Goal: Complete application form

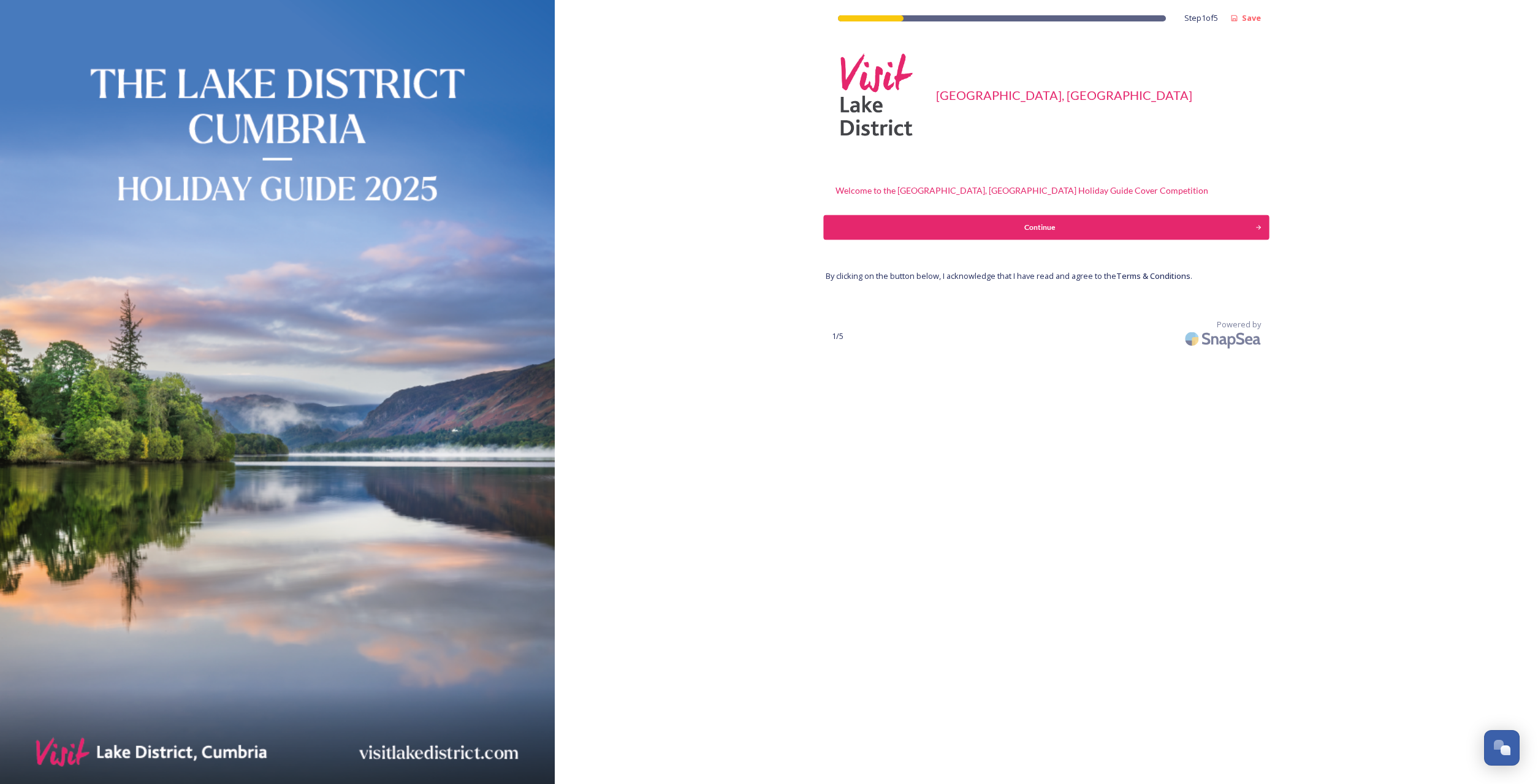
click at [1041, 229] on div "Continue" at bounding box center [1040, 227] width 418 height 11
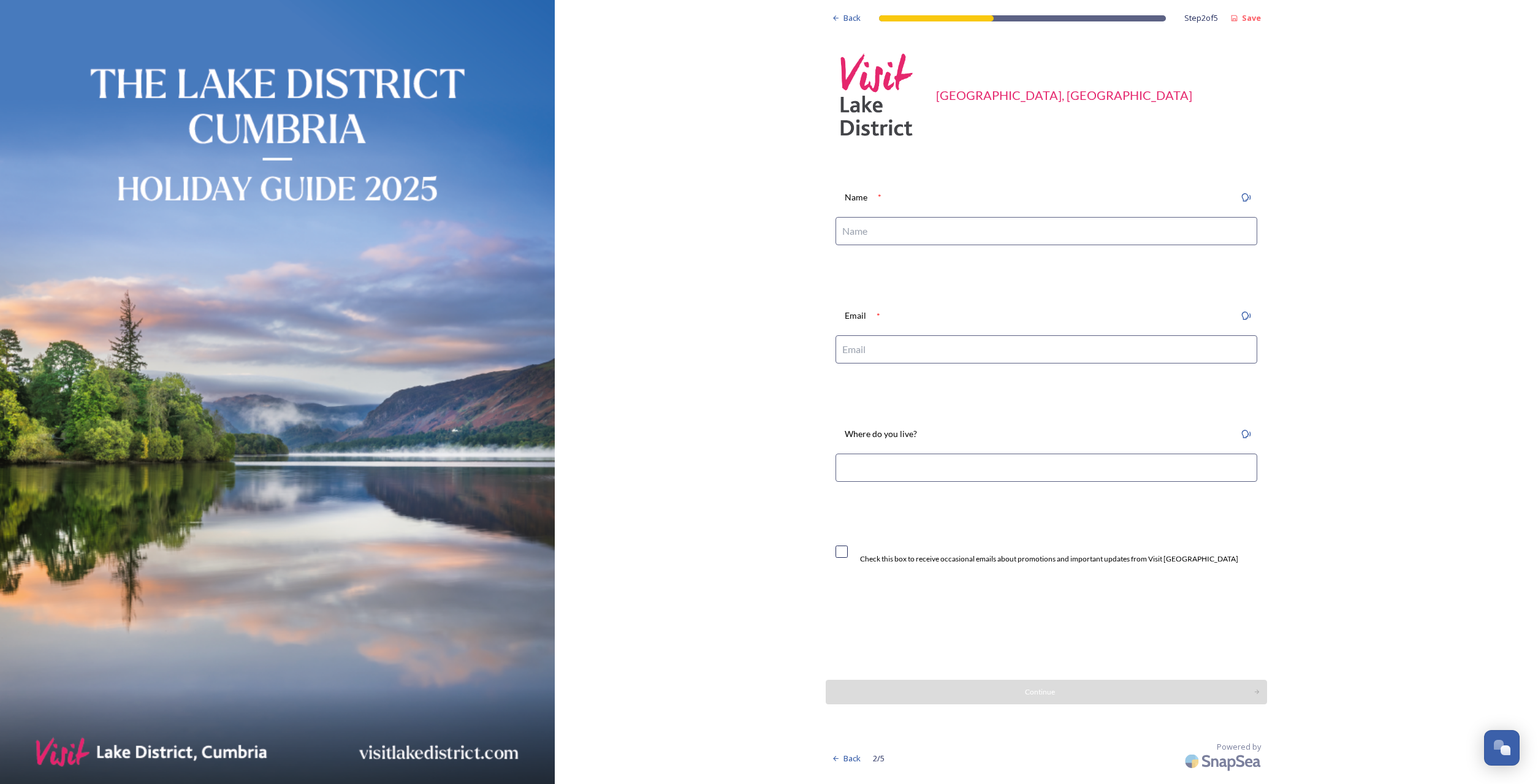
click at [877, 233] on input at bounding box center [1046, 231] width 422 height 28
type input "[PERSON_NAME]"
click at [855, 348] on input at bounding box center [1046, 349] width 422 height 28
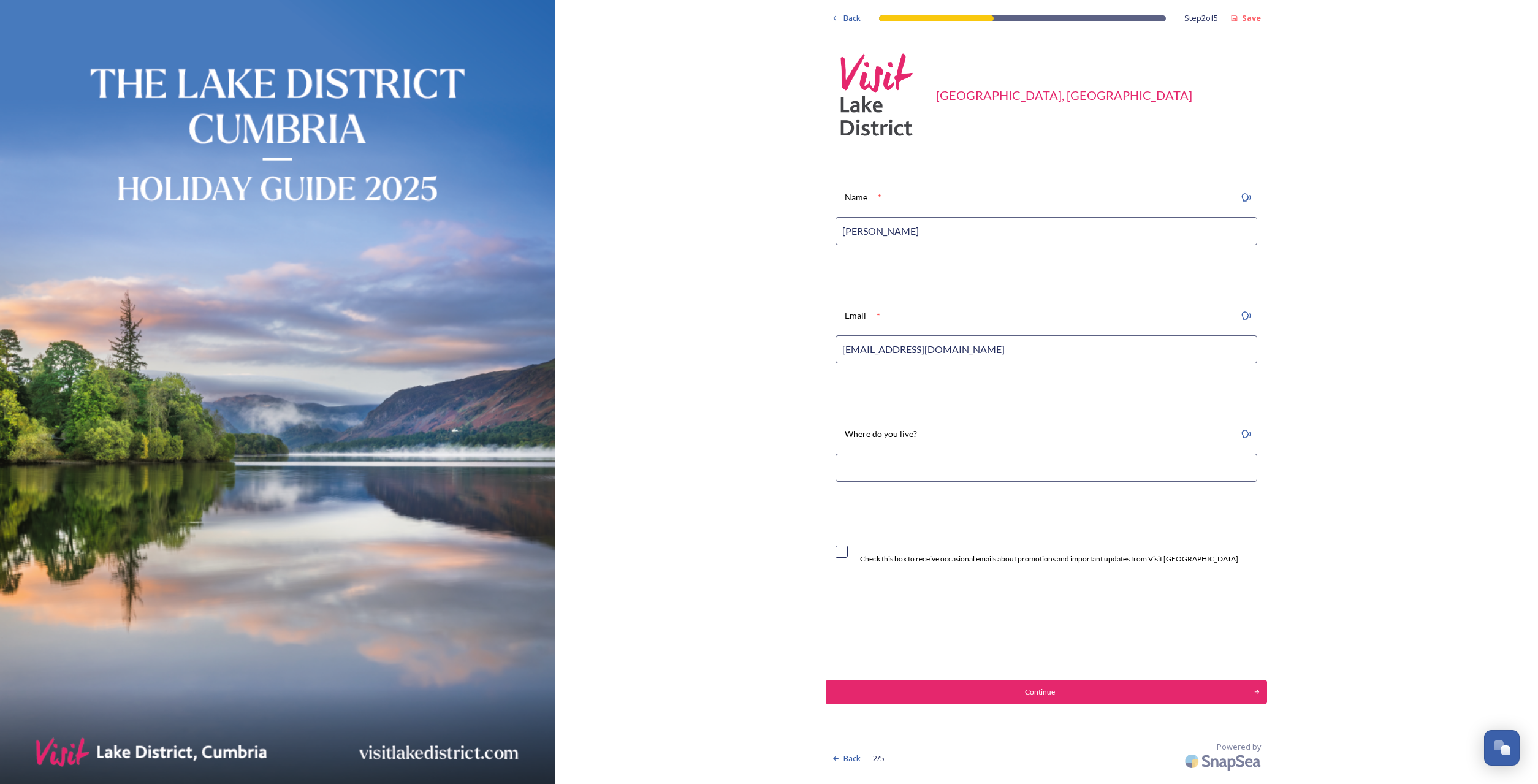
type input "[EMAIL_ADDRESS][DOMAIN_NAME]"
click at [858, 467] on input at bounding box center [1046, 467] width 422 height 28
type input "Penrith"
click at [844, 553] on input "checkbox" at bounding box center [841, 551] width 12 height 12
checkbox input "true"
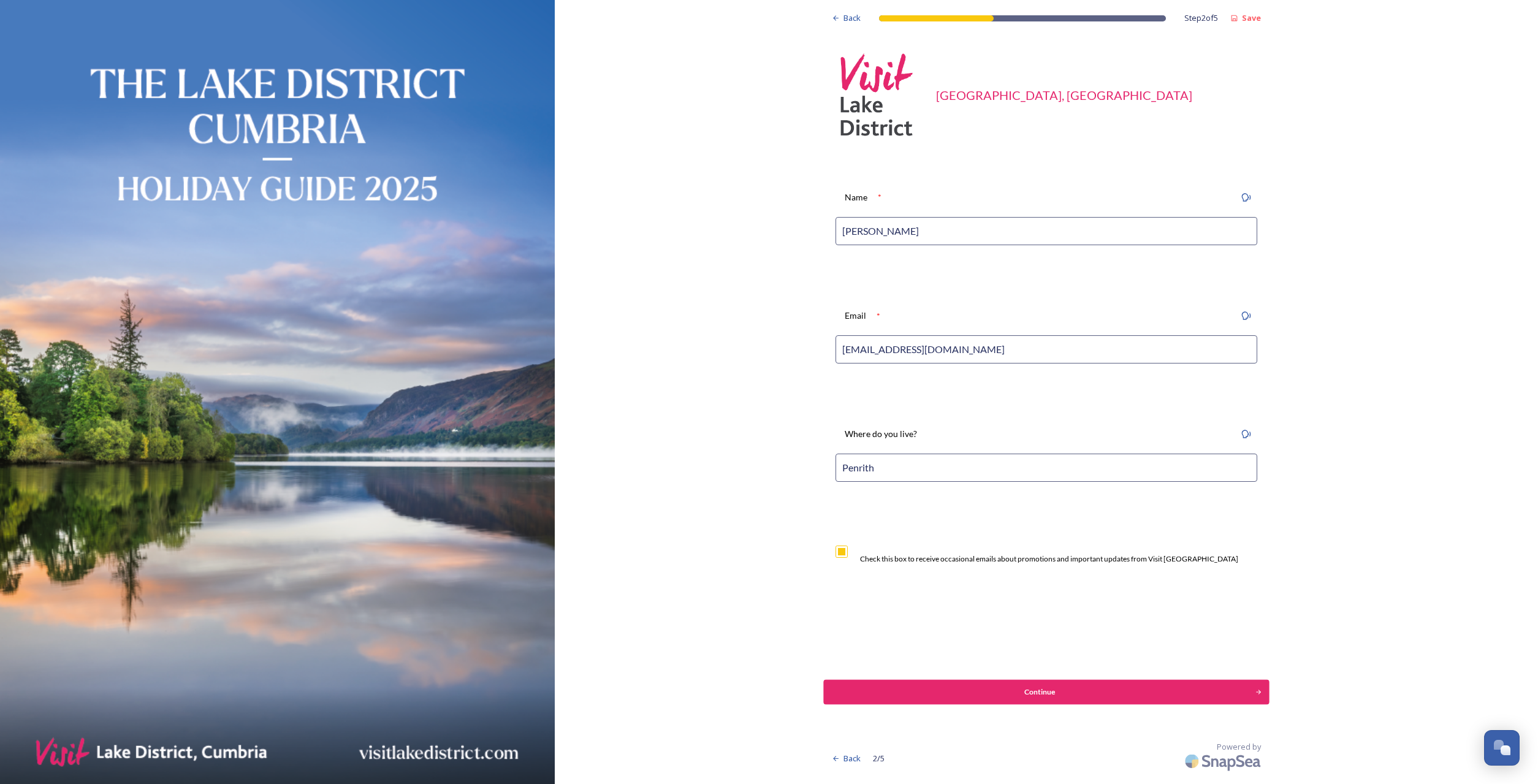
click at [1022, 698] on button "Continue" at bounding box center [1046, 691] width 446 height 24
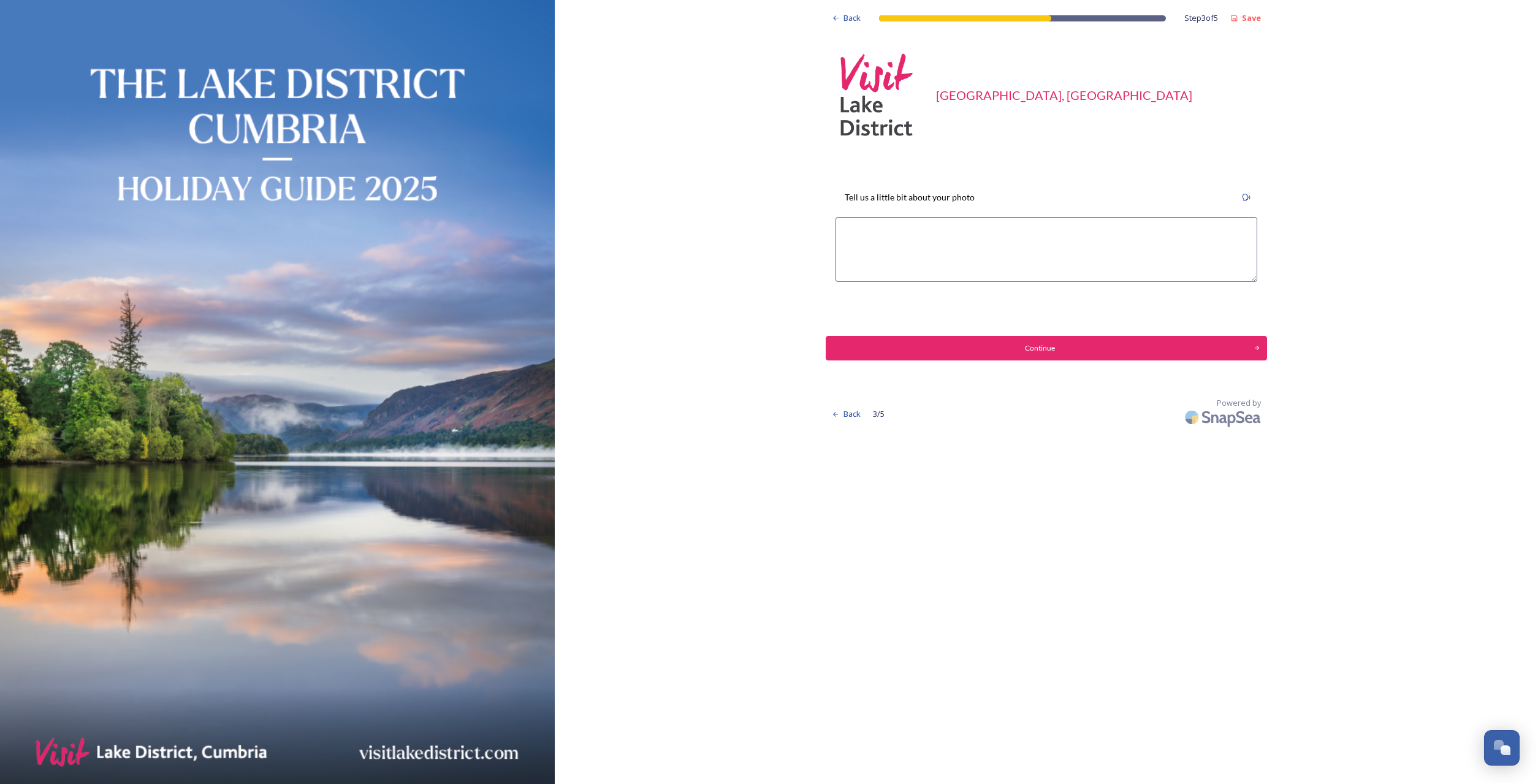
click at [848, 231] on textarea at bounding box center [1046, 249] width 422 height 65
type textarea "The Rydal Grot waterfall with the Autumn colours just starting to show in [DATE…"
click at [1050, 352] on div "Continue" at bounding box center [1040, 348] width 418 height 11
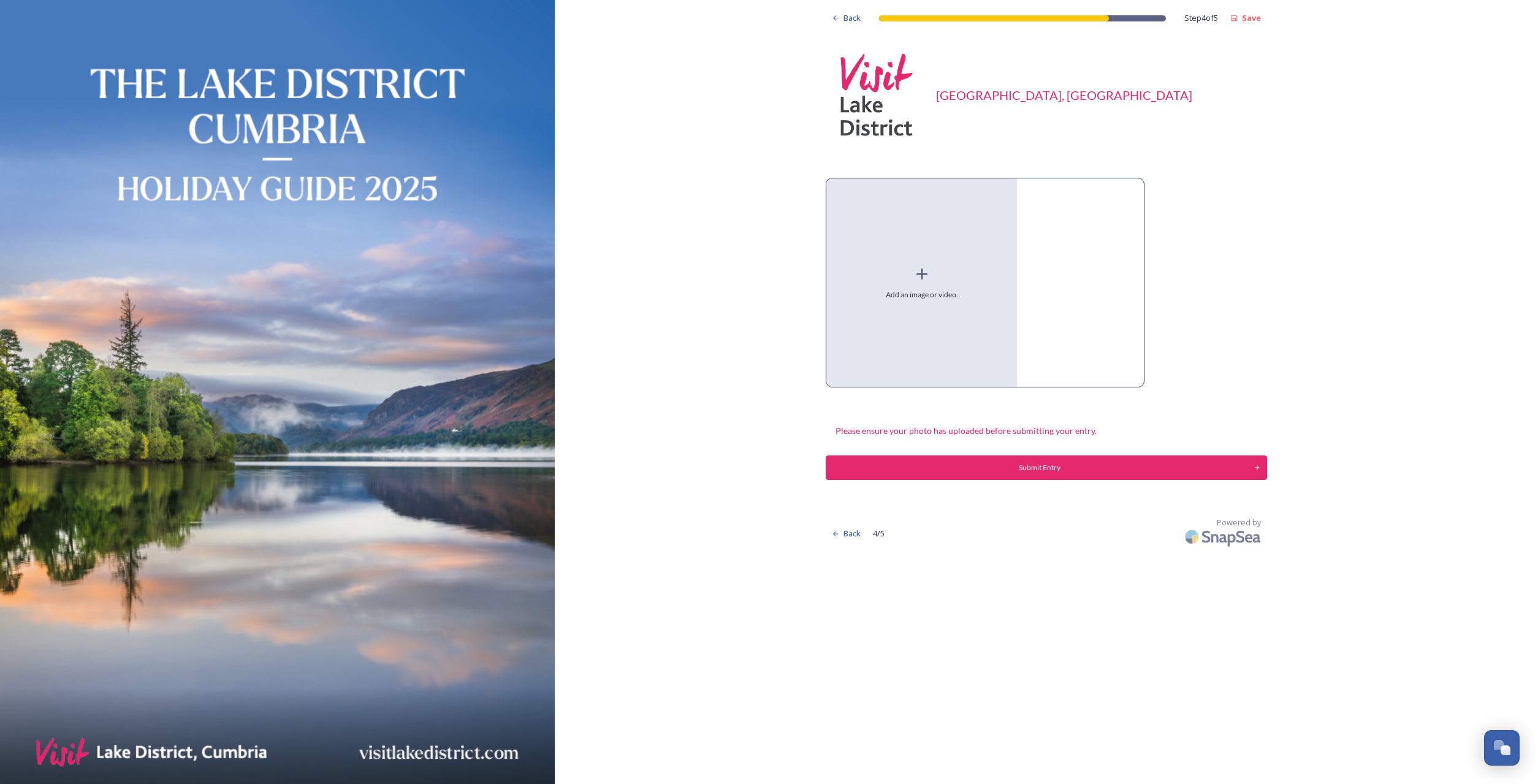
click at [916, 280] on icon at bounding box center [922, 274] width 18 height 18
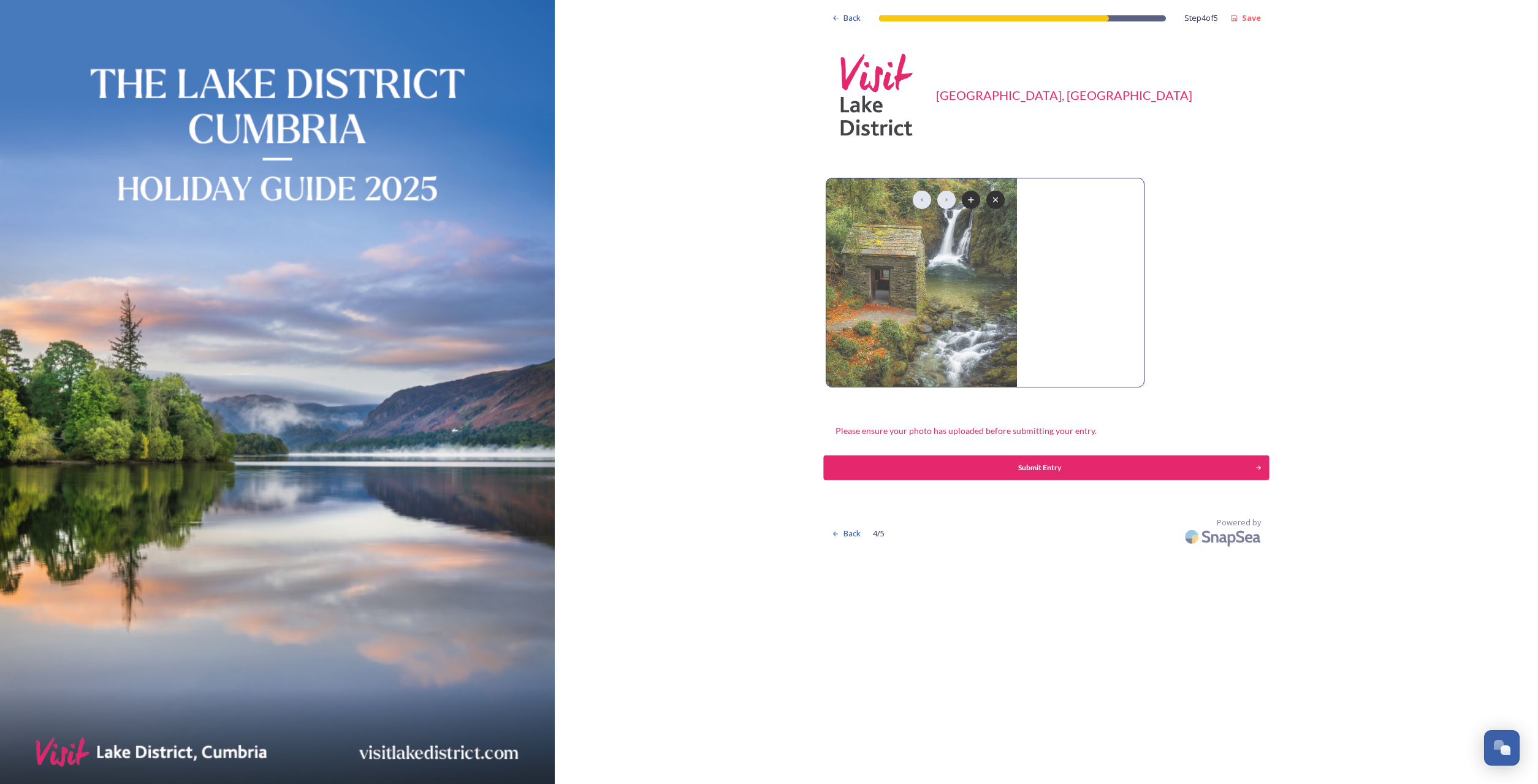
click at [1050, 465] on div "Submit Entry" at bounding box center [1040, 467] width 418 height 11
